Goal: Information Seeking & Learning: Check status

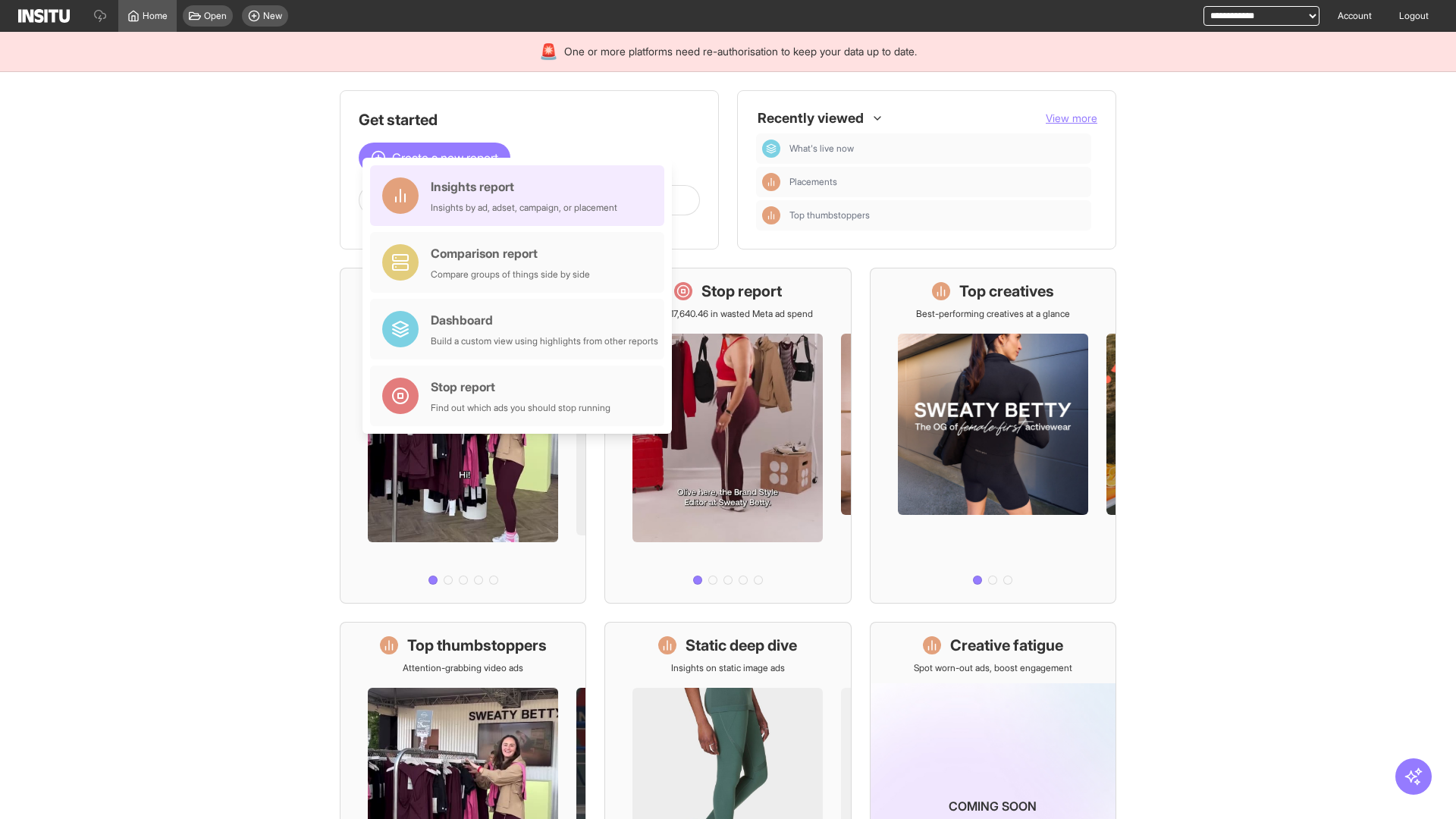
click at [520, 196] on div "Insights report Insights by ad, adset, campaign, or placement" at bounding box center [524, 196] width 186 height 37
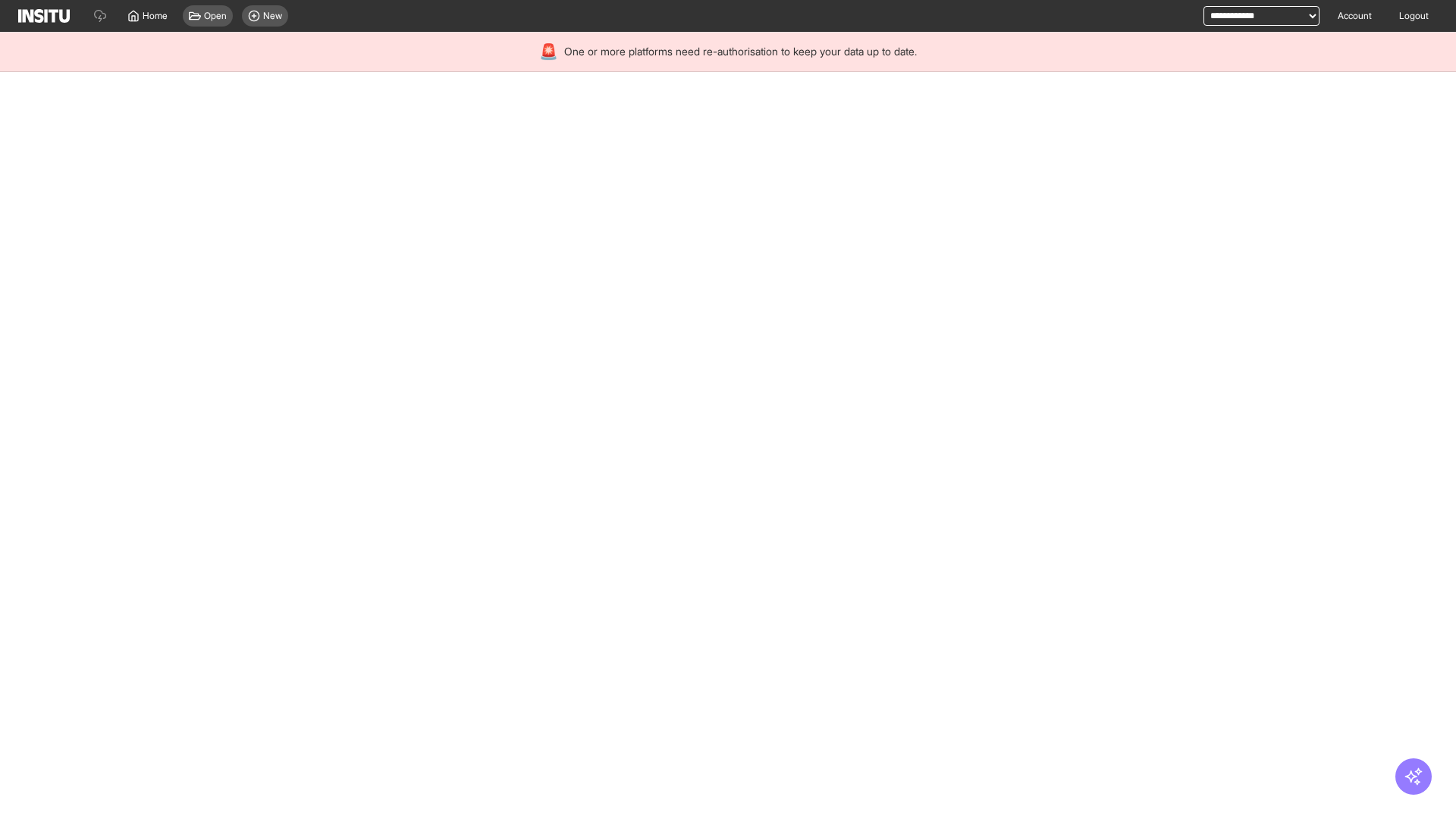
select select "**"
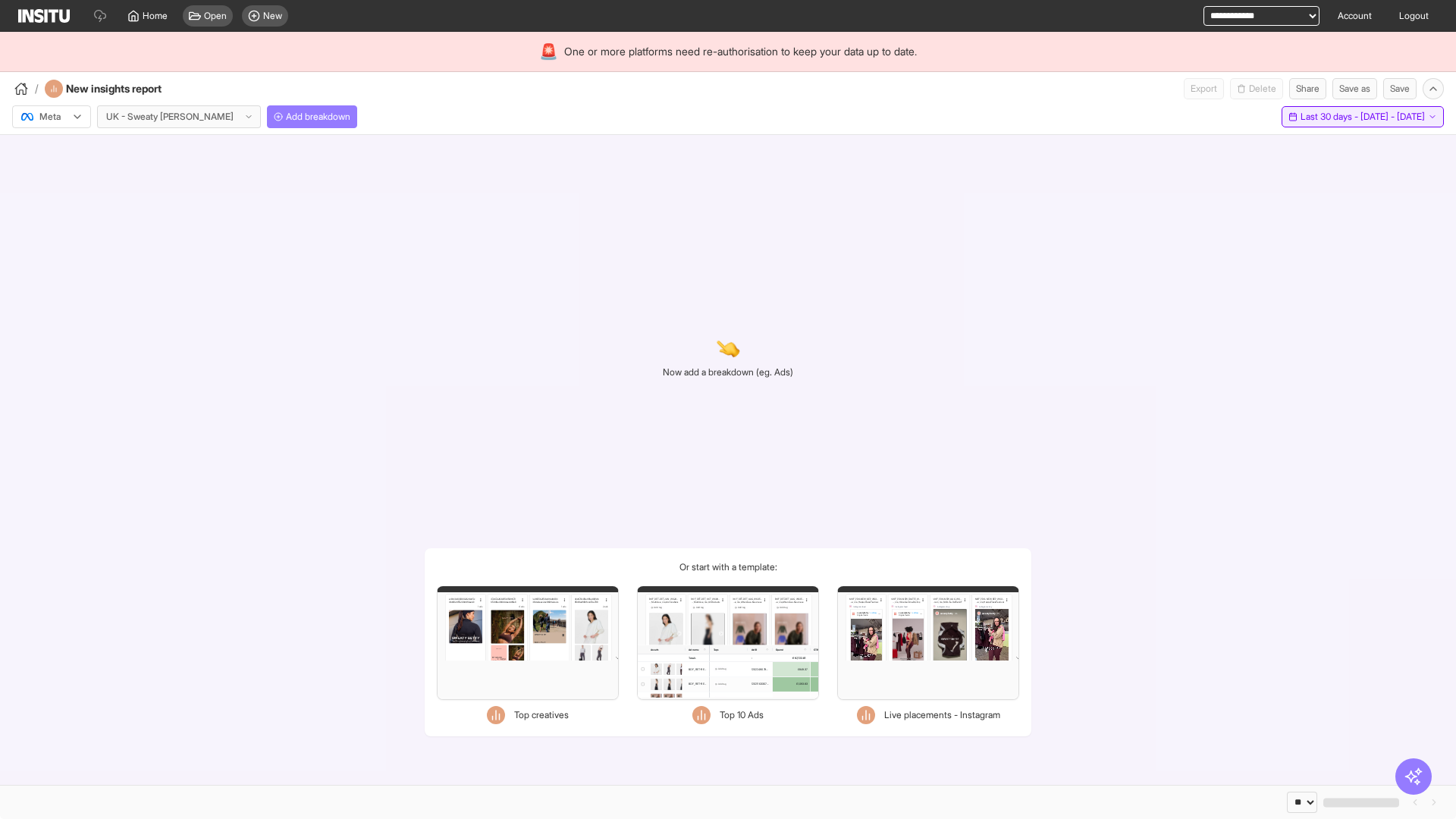
click at [1330, 117] on span "Last 30 days - [DATE] - [DATE]" at bounding box center [1363, 117] width 124 height 12
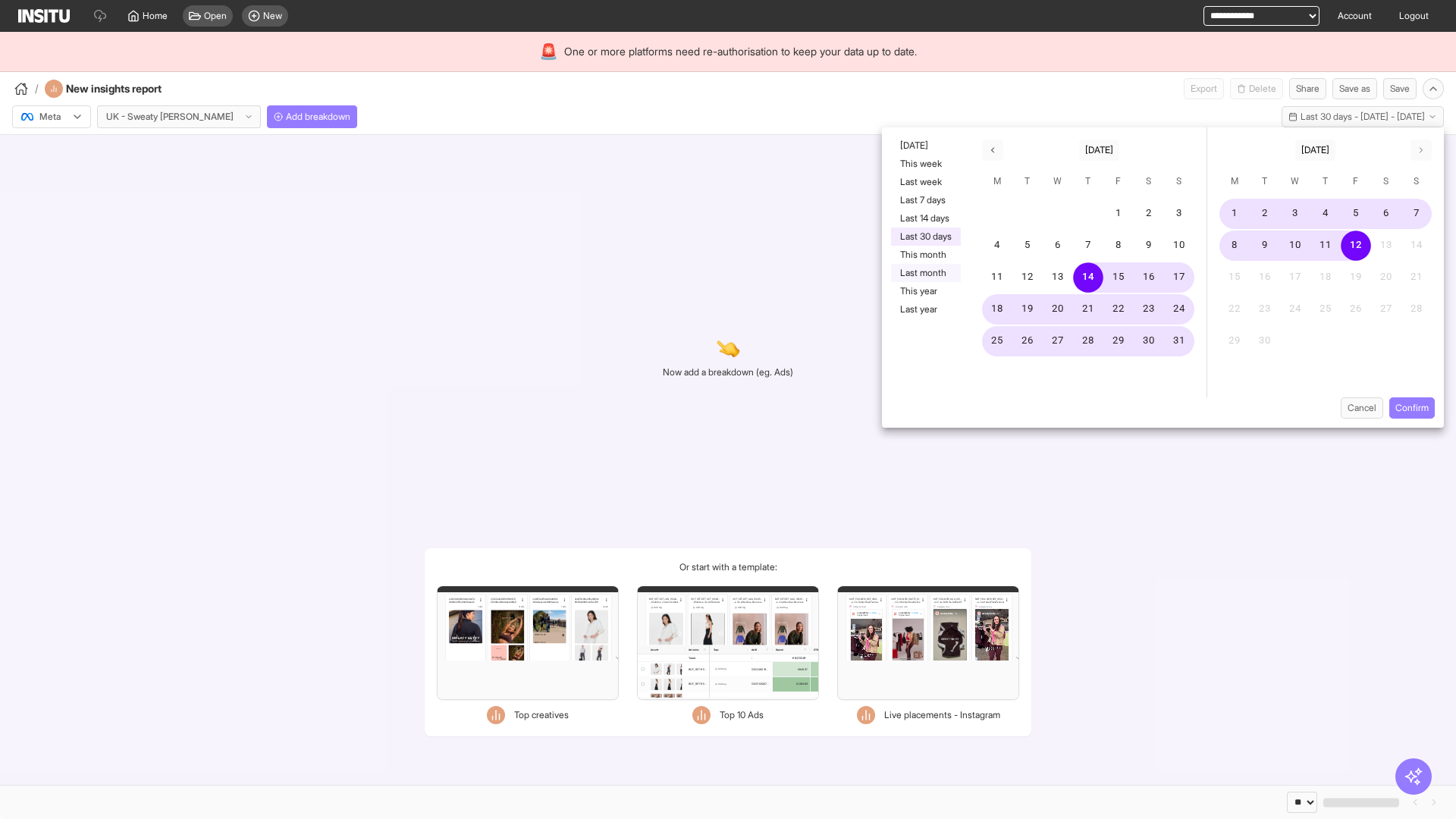
click at [924, 273] on button "Last month" at bounding box center [926, 272] width 70 height 18
